Goal: Transaction & Acquisition: Purchase product/service

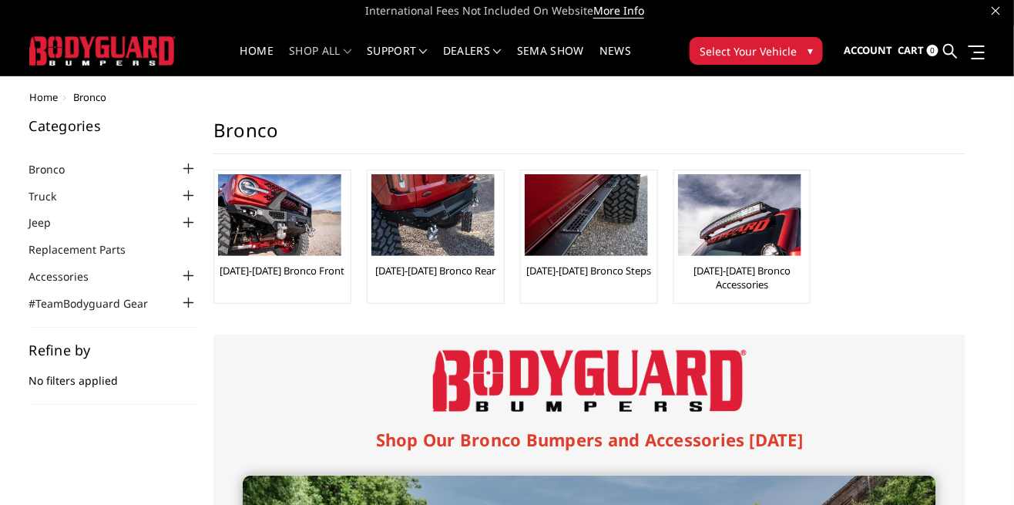
scroll to position [1, 0]
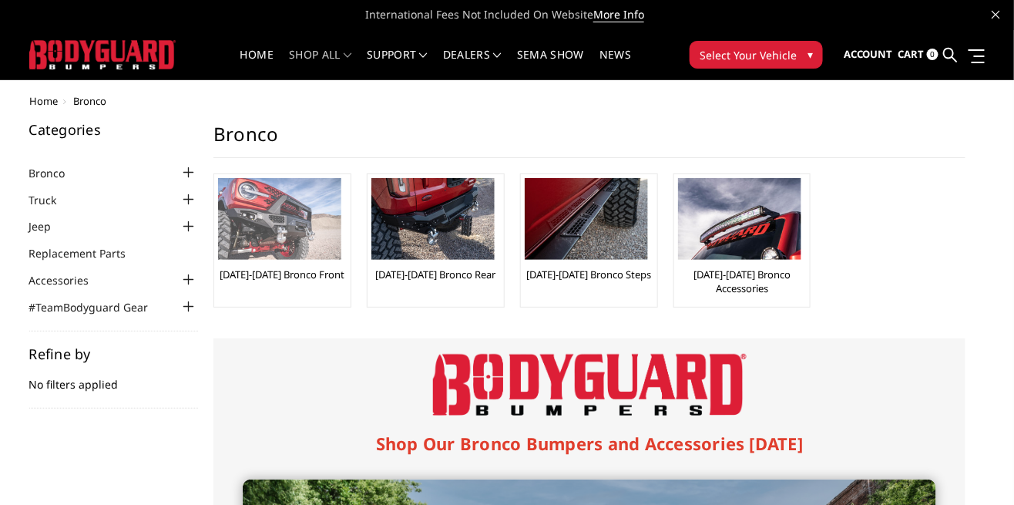
click at [277, 245] on img at bounding box center [279, 219] width 123 height 82
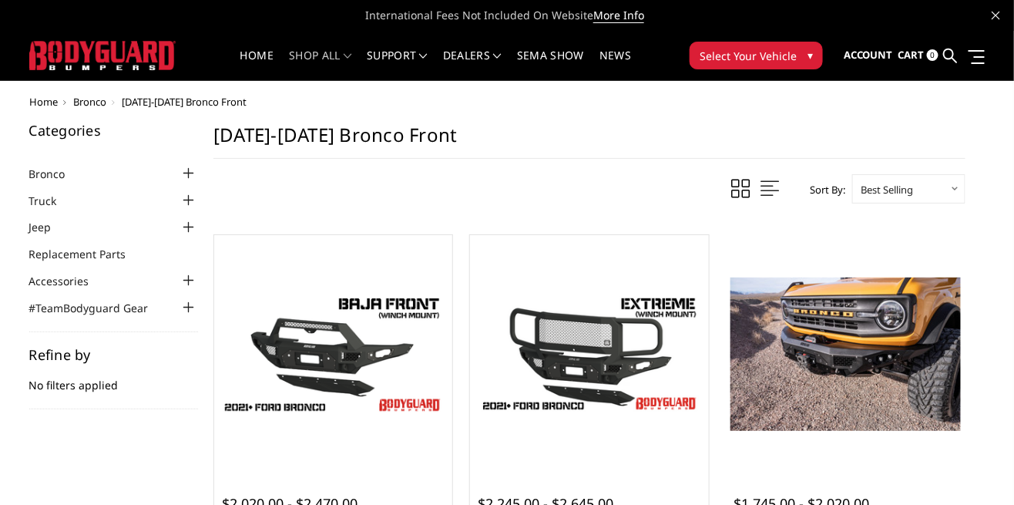
click at [955, 234] on div "Quick view $1,745.00 - $2,020.00 Bronco Base Front (winch mount) The perfect lo…" at bounding box center [846, 418] width 240 height 368
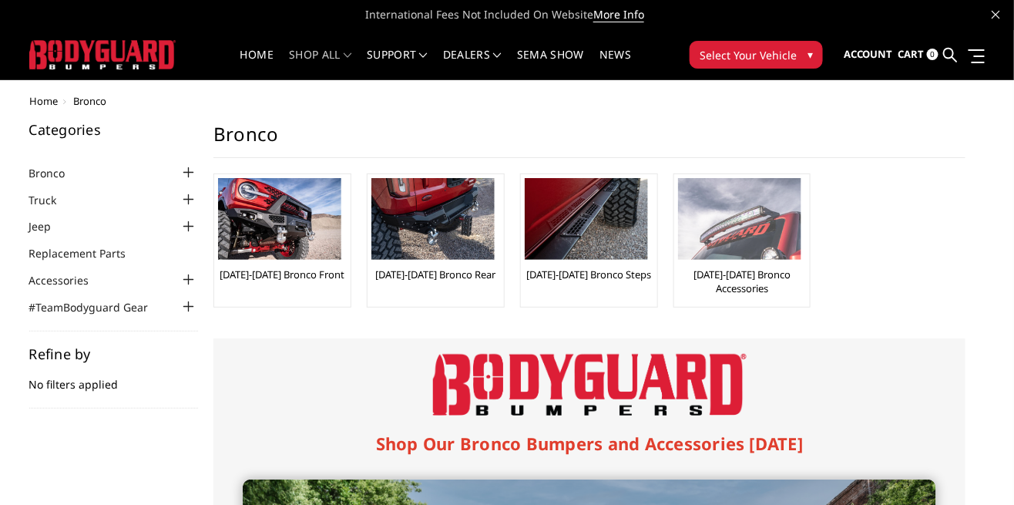
click at [759, 237] on img at bounding box center [739, 219] width 123 height 82
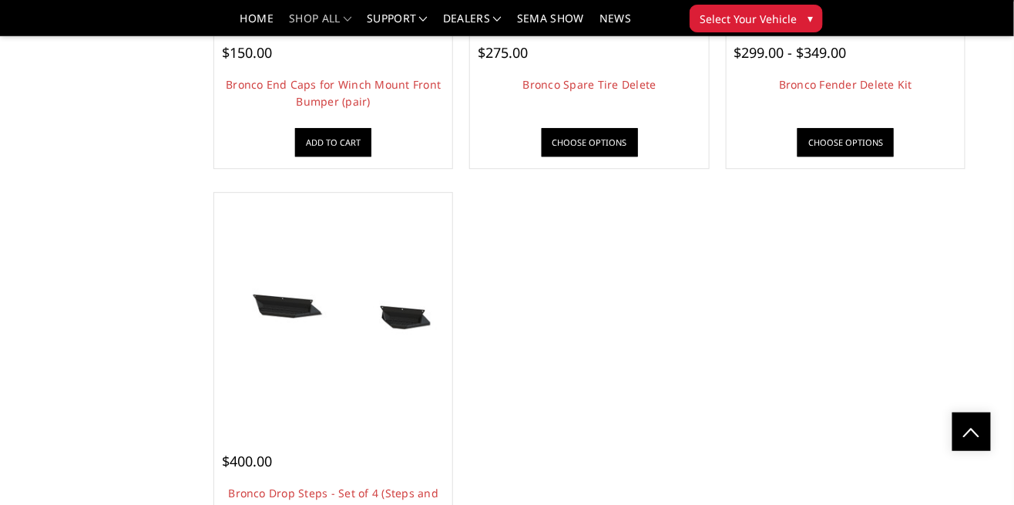
scroll to position [1169, 0]
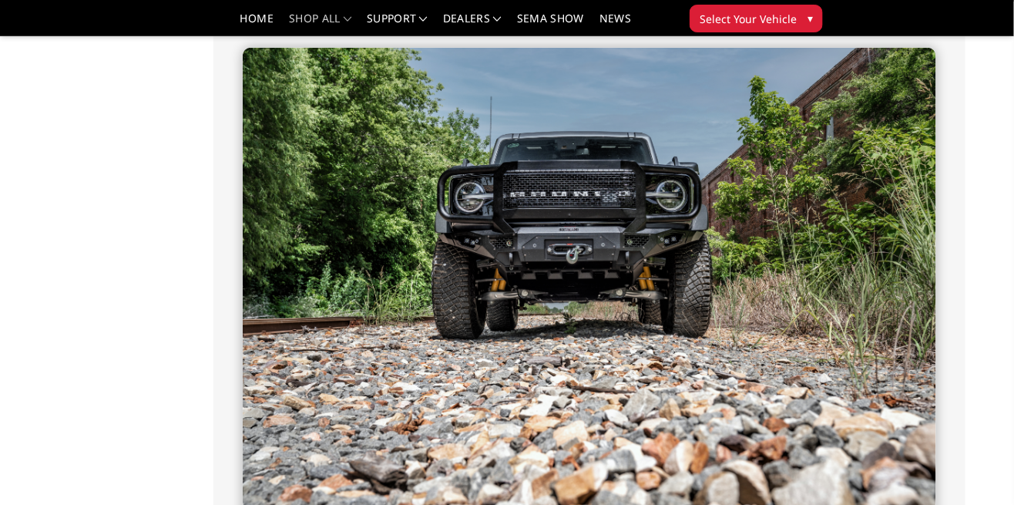
scroll to position [388, 0]
